Goal: Navigation & Orientation: Find specific page/section

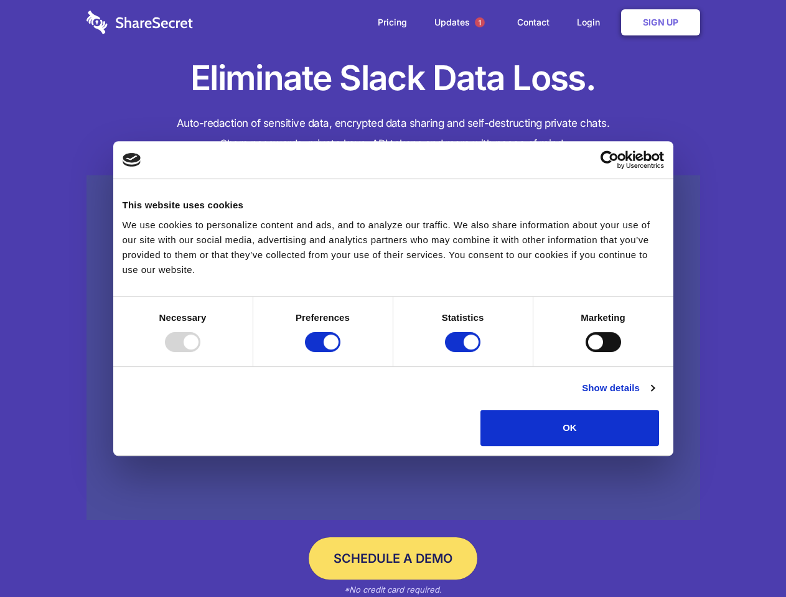
click at [200, 352] on div at bounding box center [182, 342] width 35 height 20
click at [340, 352] on input "Preferences" at bounding box center [322, 342] width 35 height 20
checkbox input "false"
click at [464, 352] on input "Statistics" at bounding box center [462, 342] width 35 height 20
checkbox input "false"
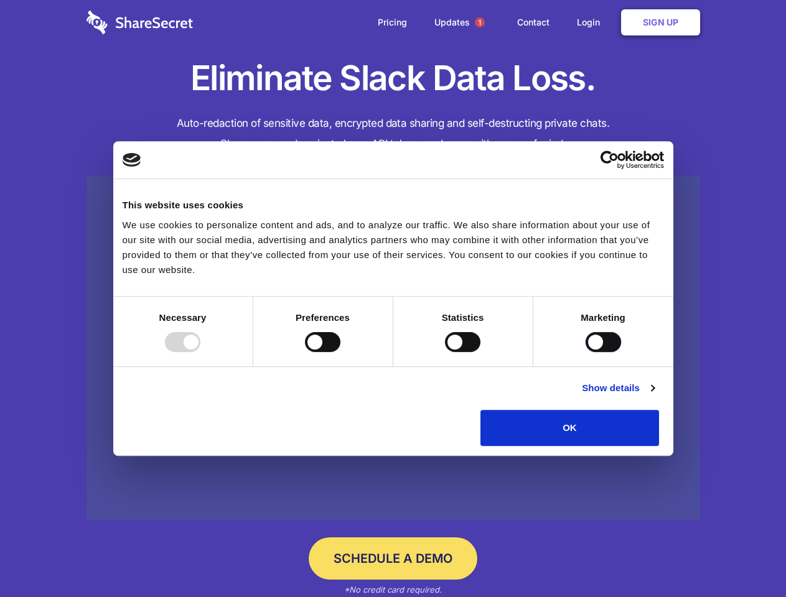
click at [585, 352] on input "Marketing" at bounding box center [602, 342] width 35 height 20
checkbox input "true"
click at [654, 396] on link "Show details" at bounding box center [618, 388] width 72 height 15
click at [0, 0] on li "Necessary 7 Necessary cookies help make a website usable by enabling basic func…" at bounding box center [0, 0] width 0 height 0
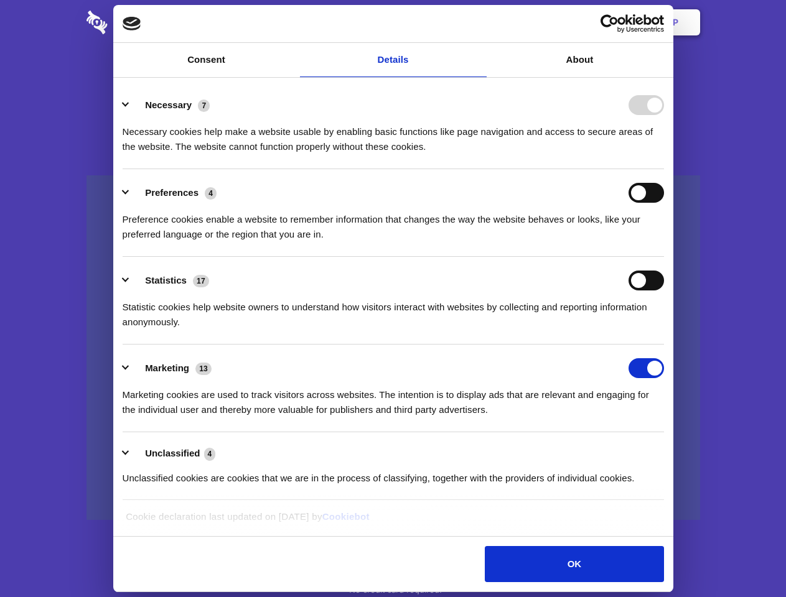
click at [479, 22] on span "1" at bounding box center [480, 22] width 10 height 10
